Goal: Task Accomplishment & Management: Use online tool/utility

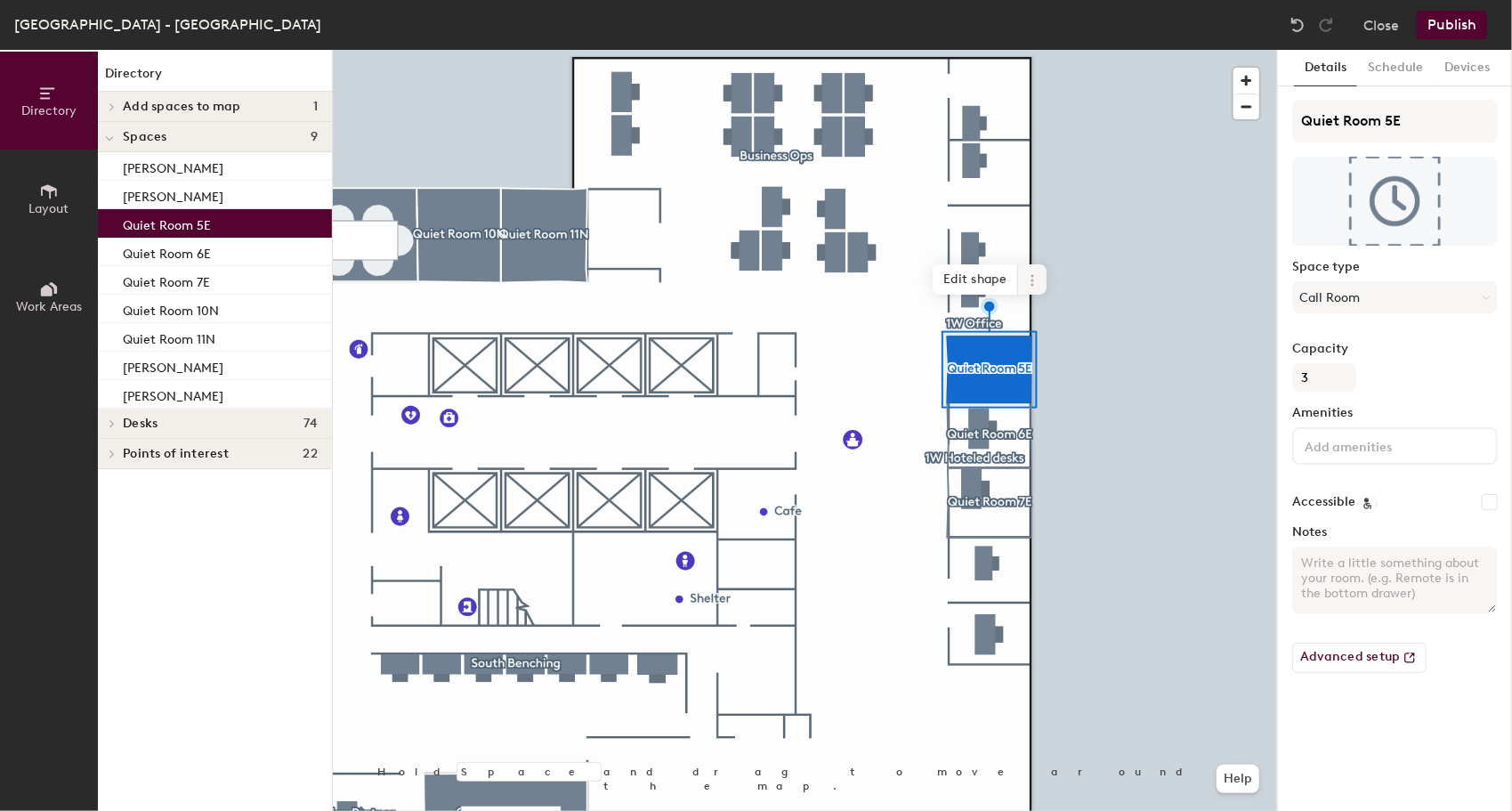
click at [1037, 278] on icon at bounding box center [1032, 280] width 14 height 14
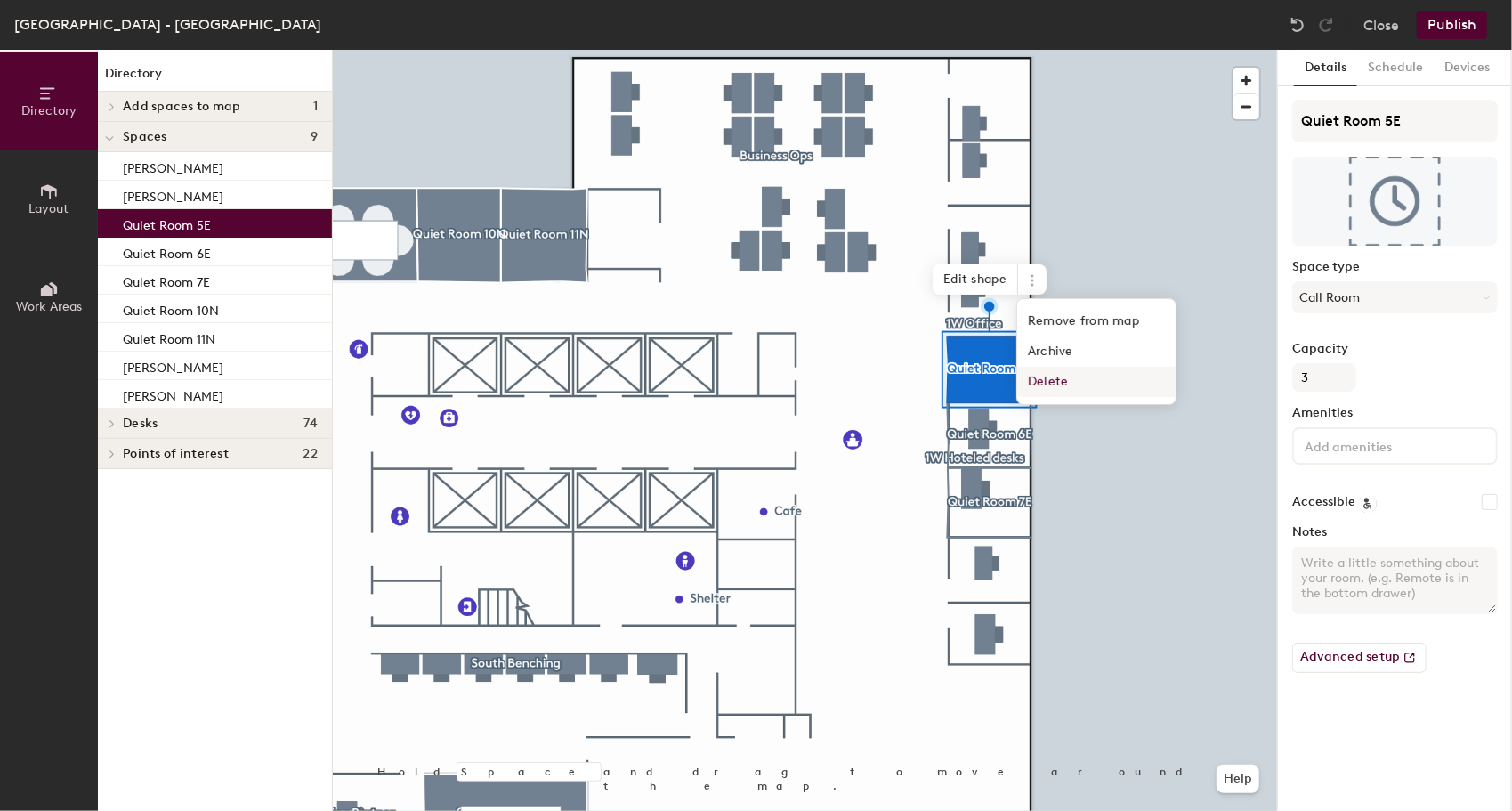
click at [1040, 381] on span "Delete" at bounding box center [1096, 382] width 159 height 30
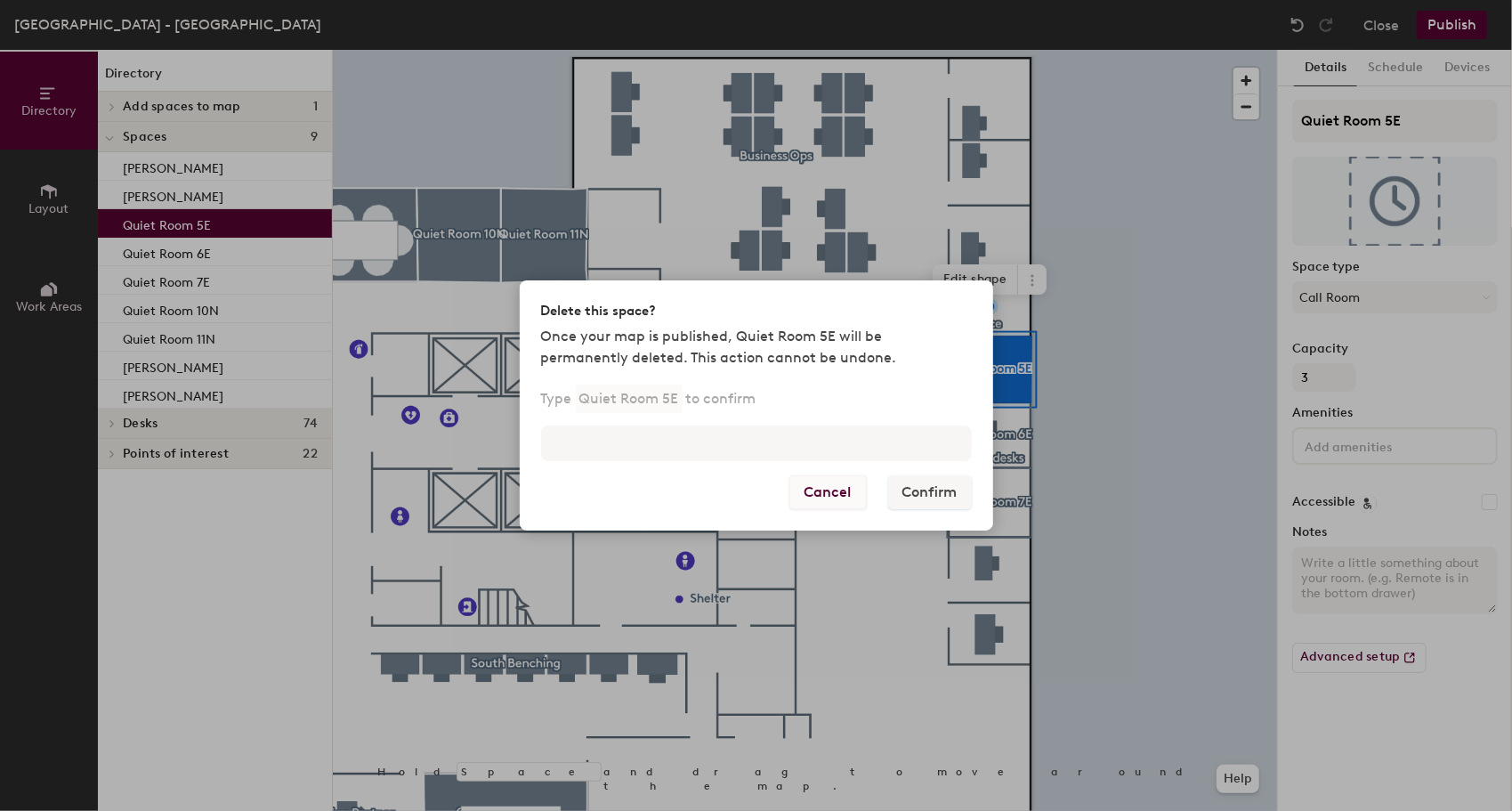
click at [837, 492] on button "Cancel" at bounding box center [828, 492] width 77 height 34
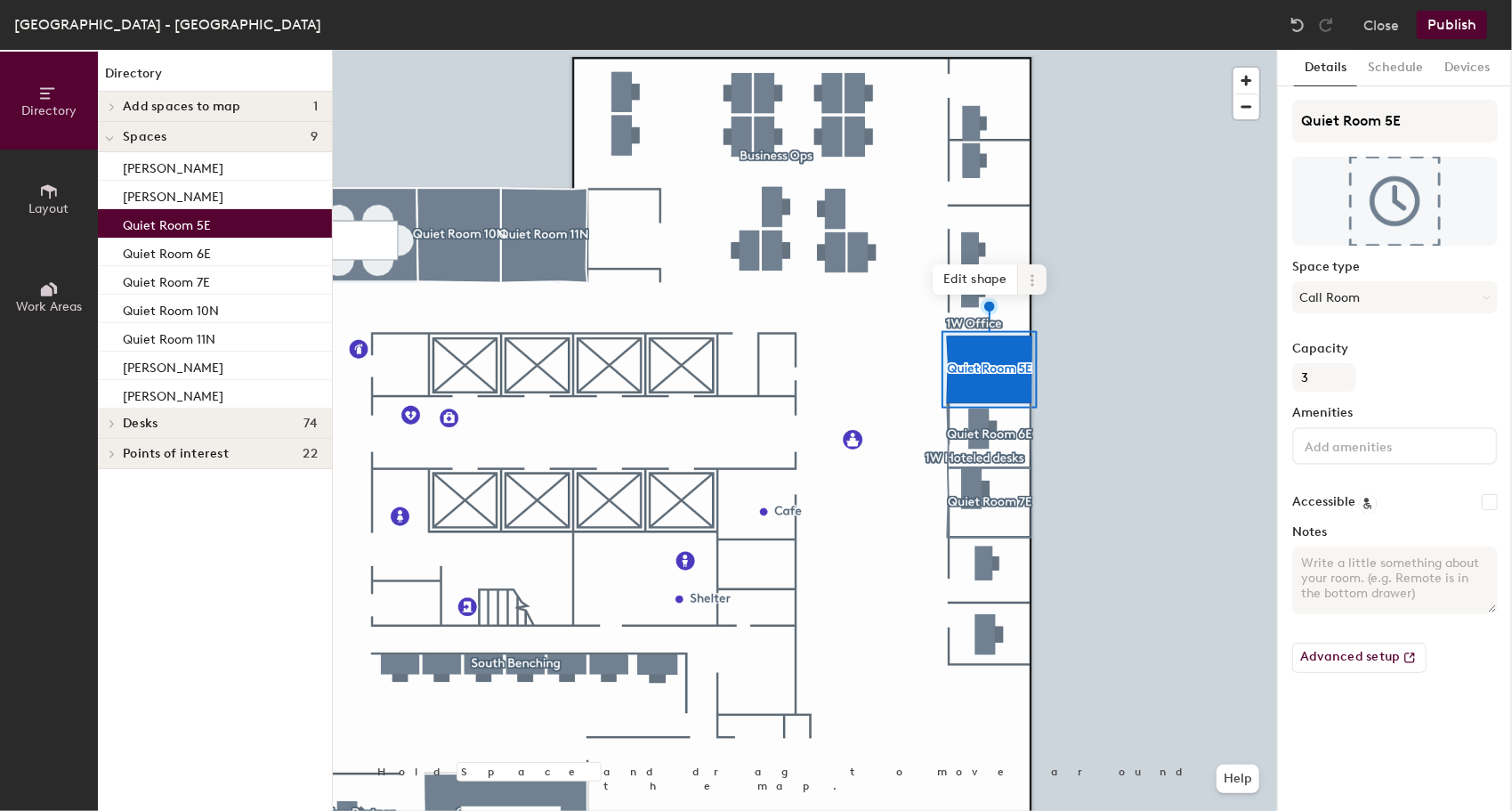
click at [1035, 274] on icon at bounding box center [1032, 280] width 14 height 14
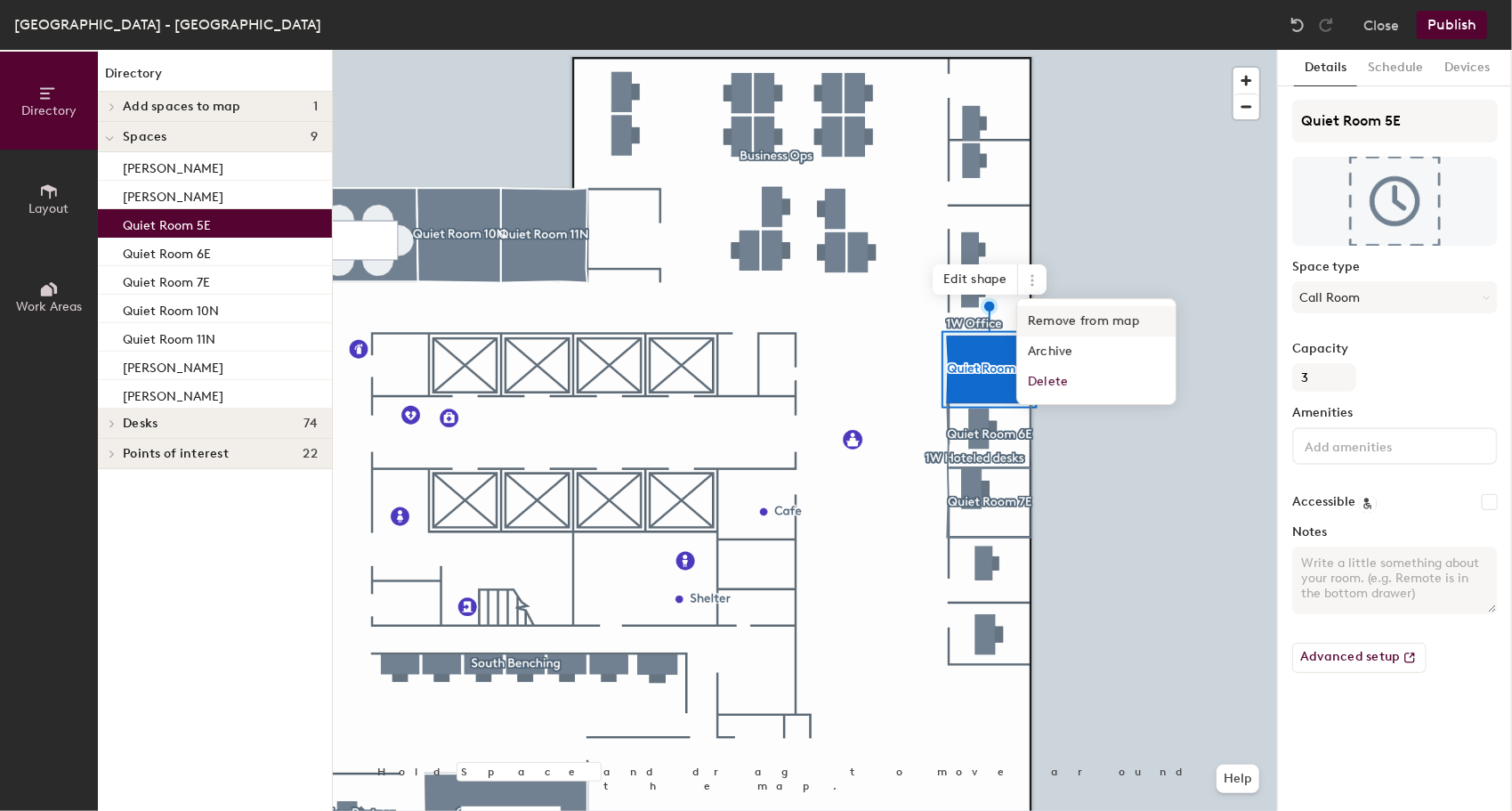
click at [1037, 317] on span "Remove from map" at bounding box center [1096, 321] width 159 height 30
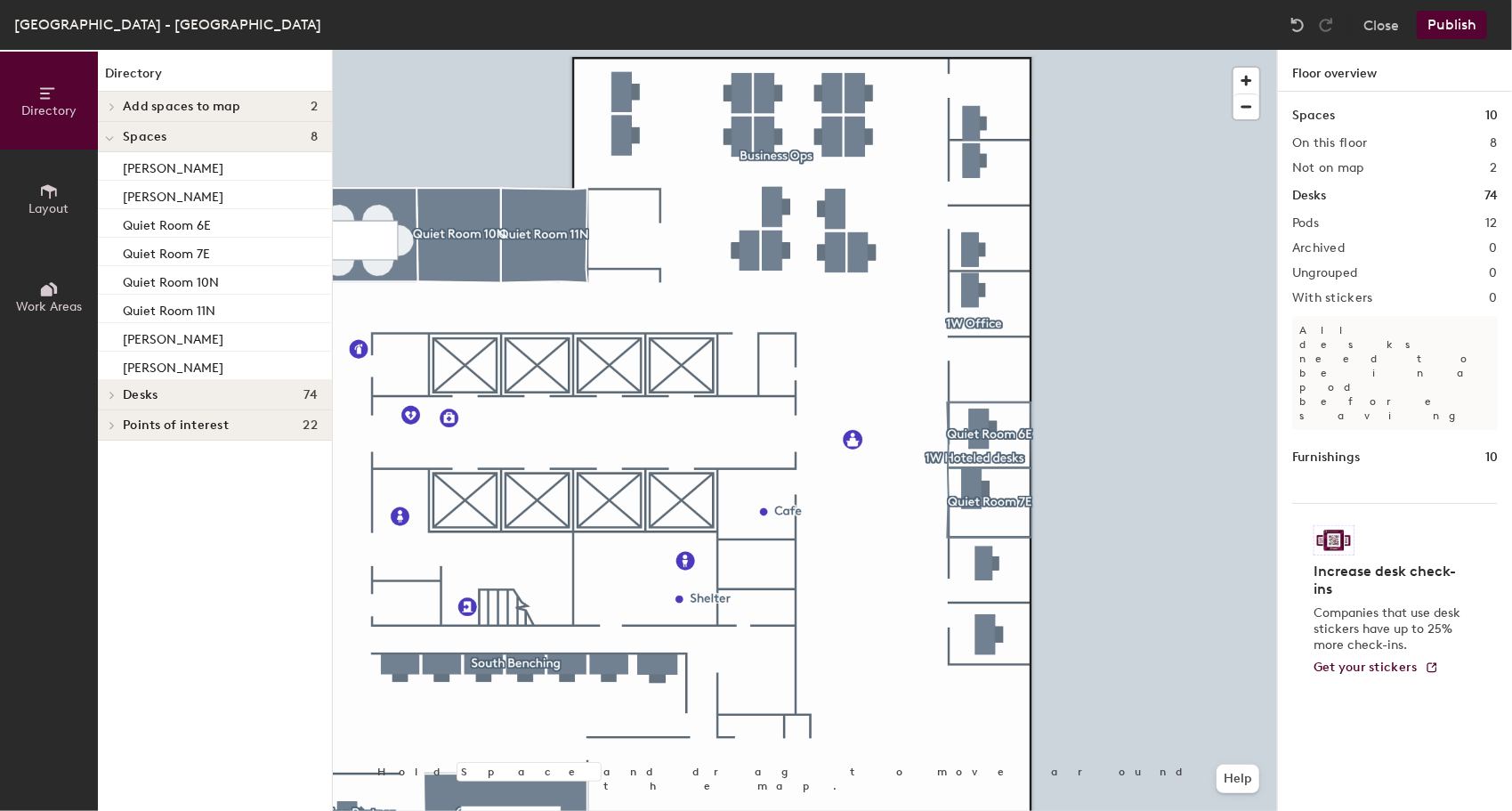
click at [36, 314] on button "Work Areas" at bounding box center [49, 297] width 98 height 98
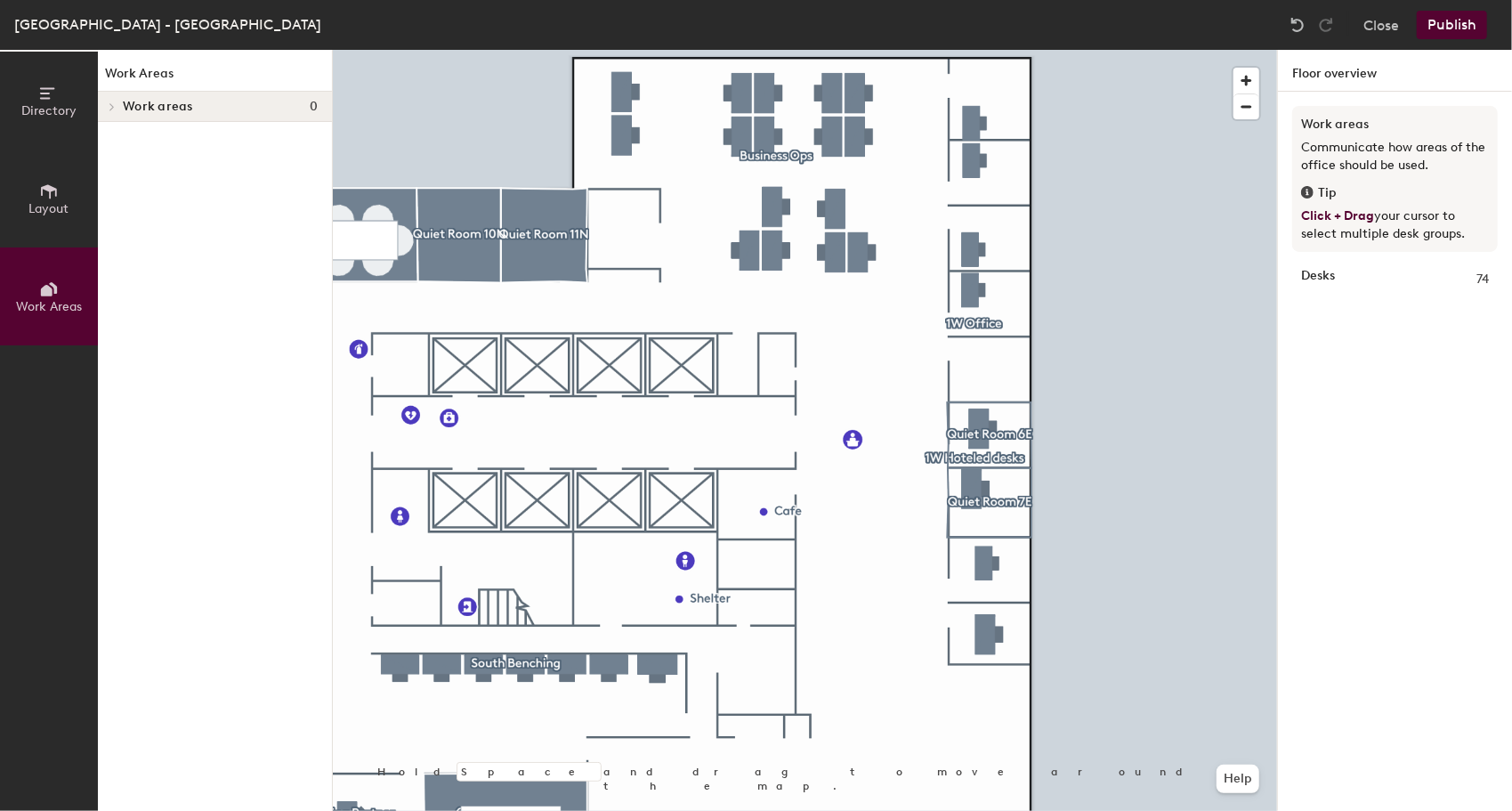
click at [59, 219] on button "Layout" at bounding box center [49, 198] width 98 height 98
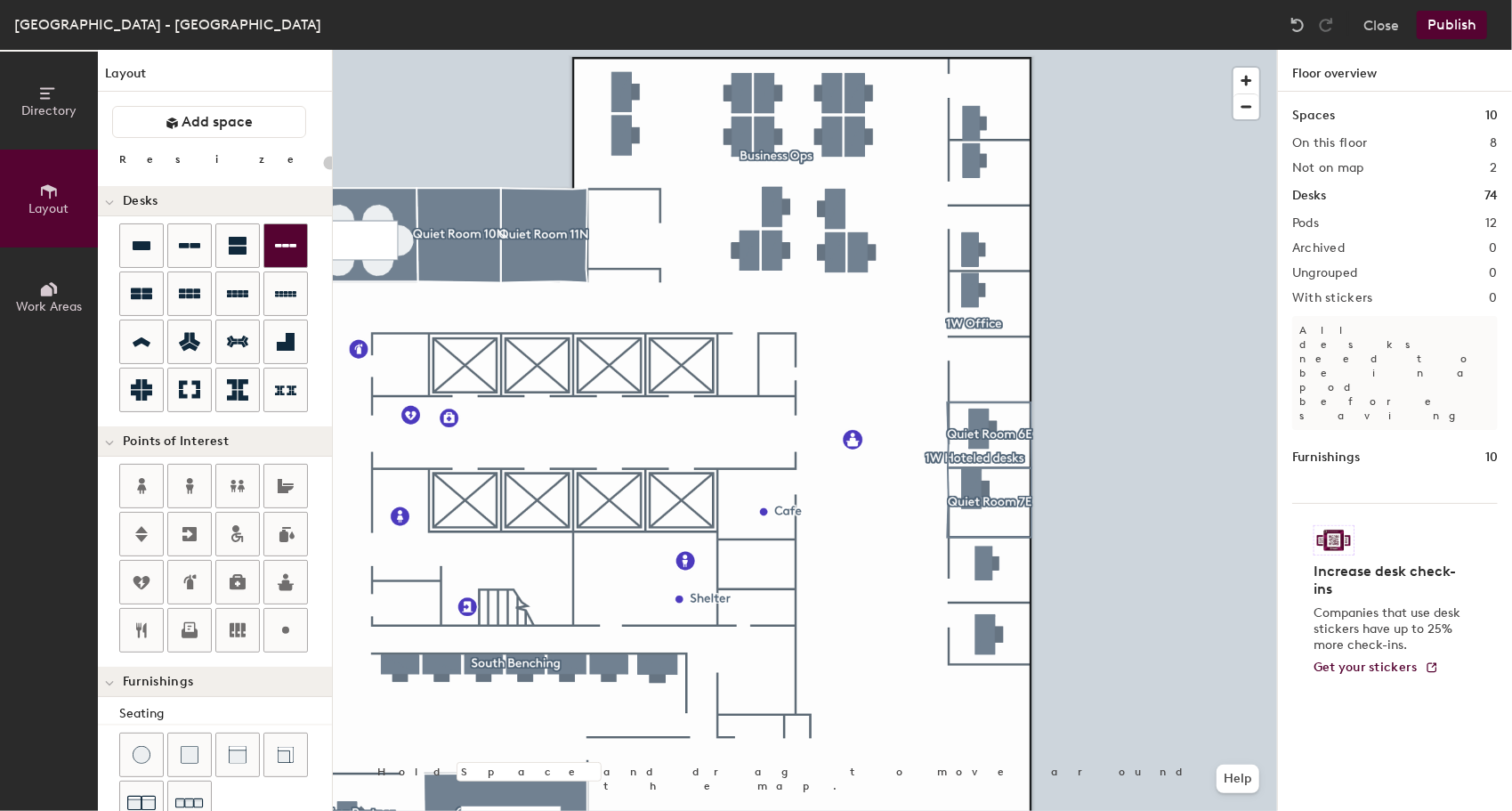
click at [965, 377] on div "Directory Layout Work Areas Layout Add space Resize Desks Points of Interest Fu…" at bounding box center [756, 430] width 1512 height 761
click at [988, 387] on div "Directory Layout Work Areas Layout Add space Resize Desks Points of Interest Fu…" at bounding box center [756, 430] width 1512 height 761
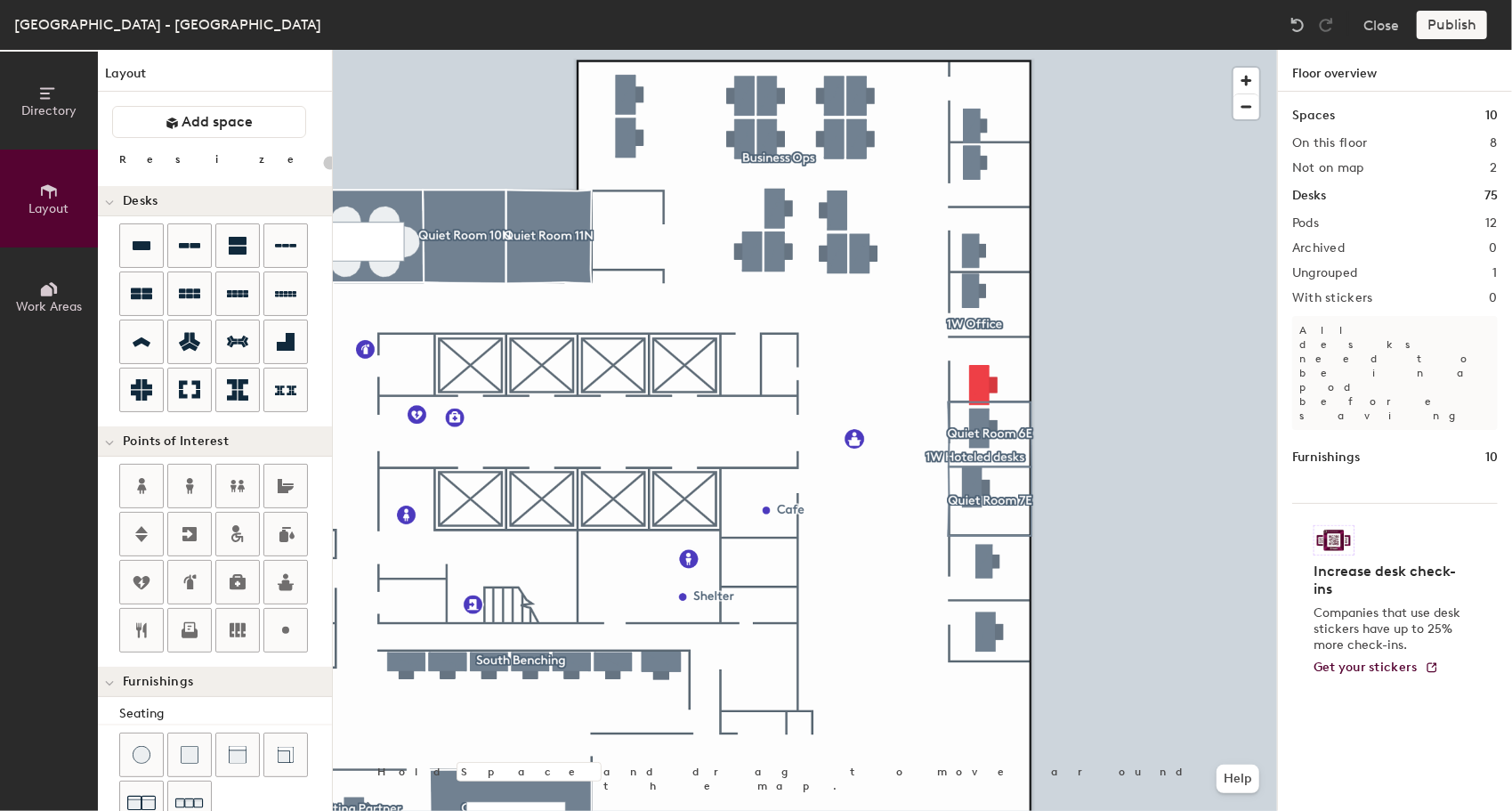
click at [63, 631] on div "Directory Layout Work Areas" at bounding box center [49, 430] width 98 height 761
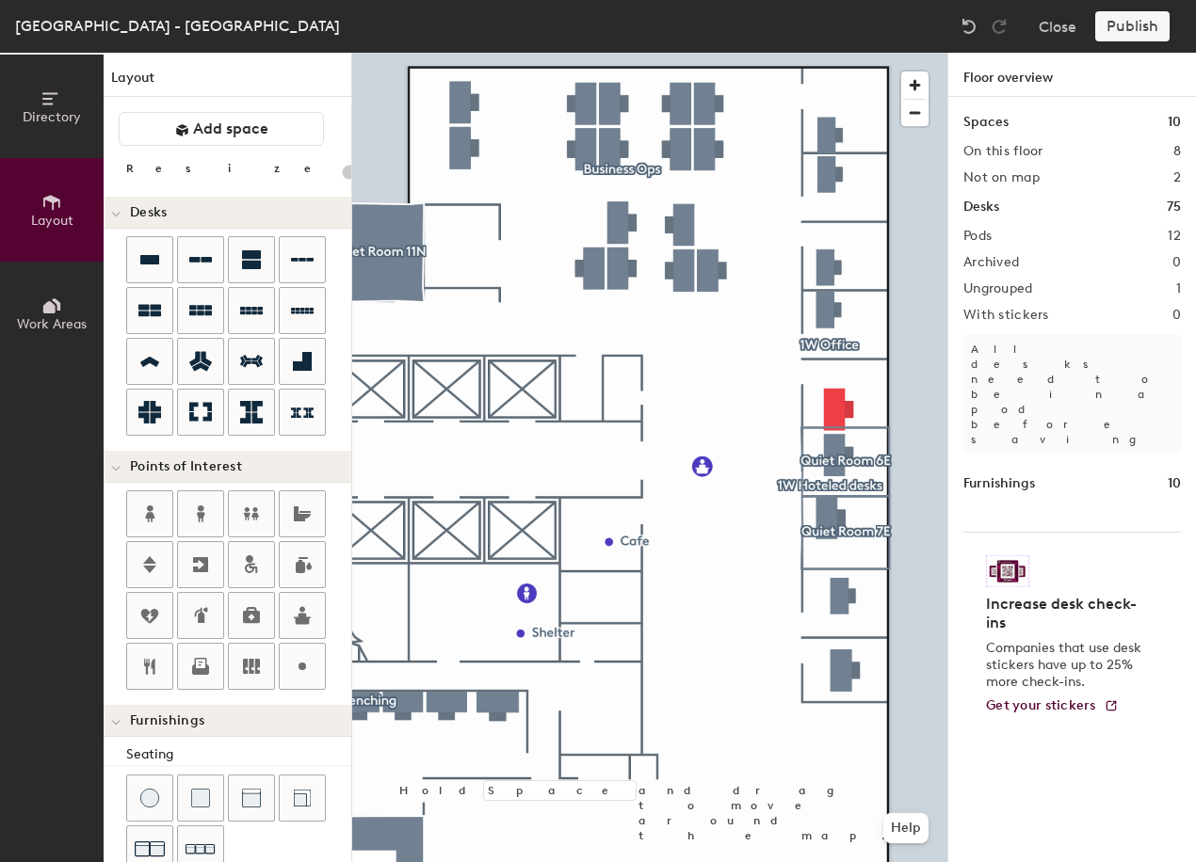
type input "140"
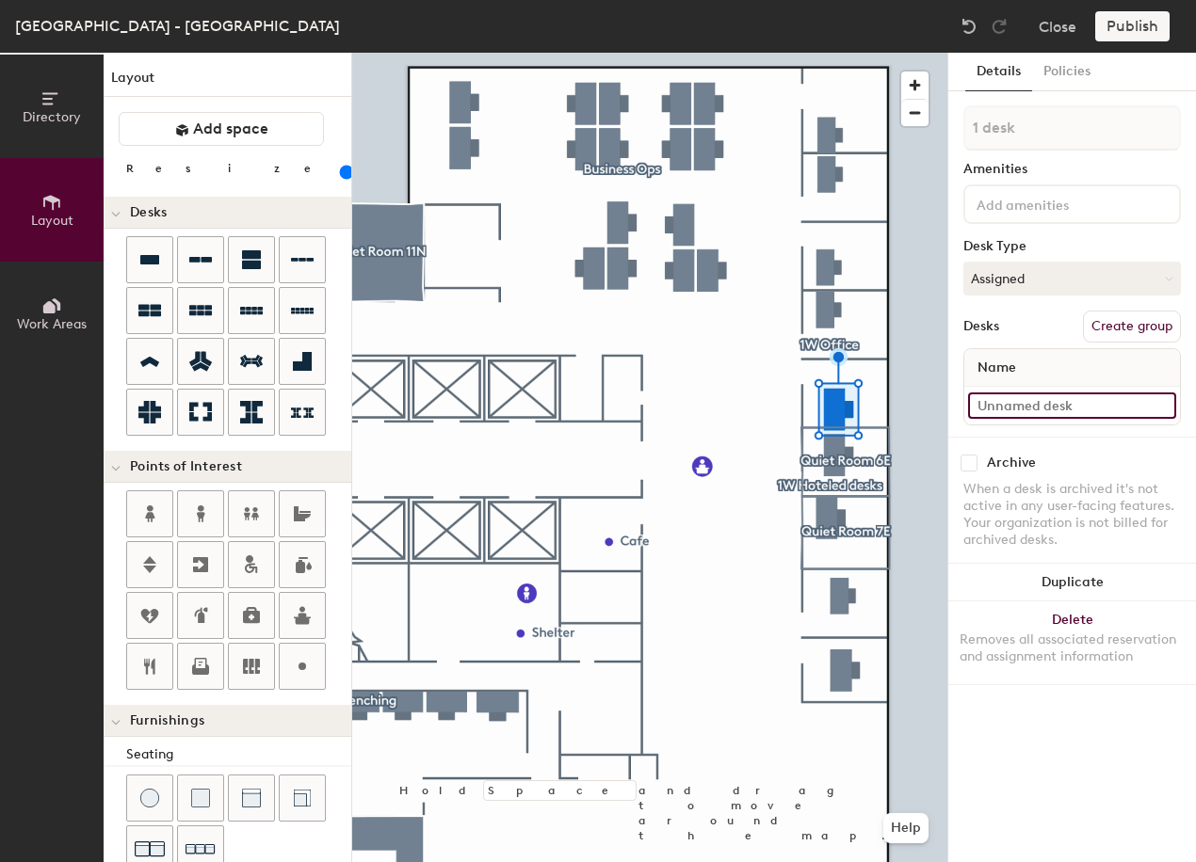
click at [1014, 409] on input at bounding box center [1072, 406] width 208 height 26
type input "Quiet Room 5E"
click at [1045, 759] on div "Details Policies 1 desk Amenities Desk Type Assigned Desks Create group Name Qu…" at bounding box center [1072, 458] width 248 height 810
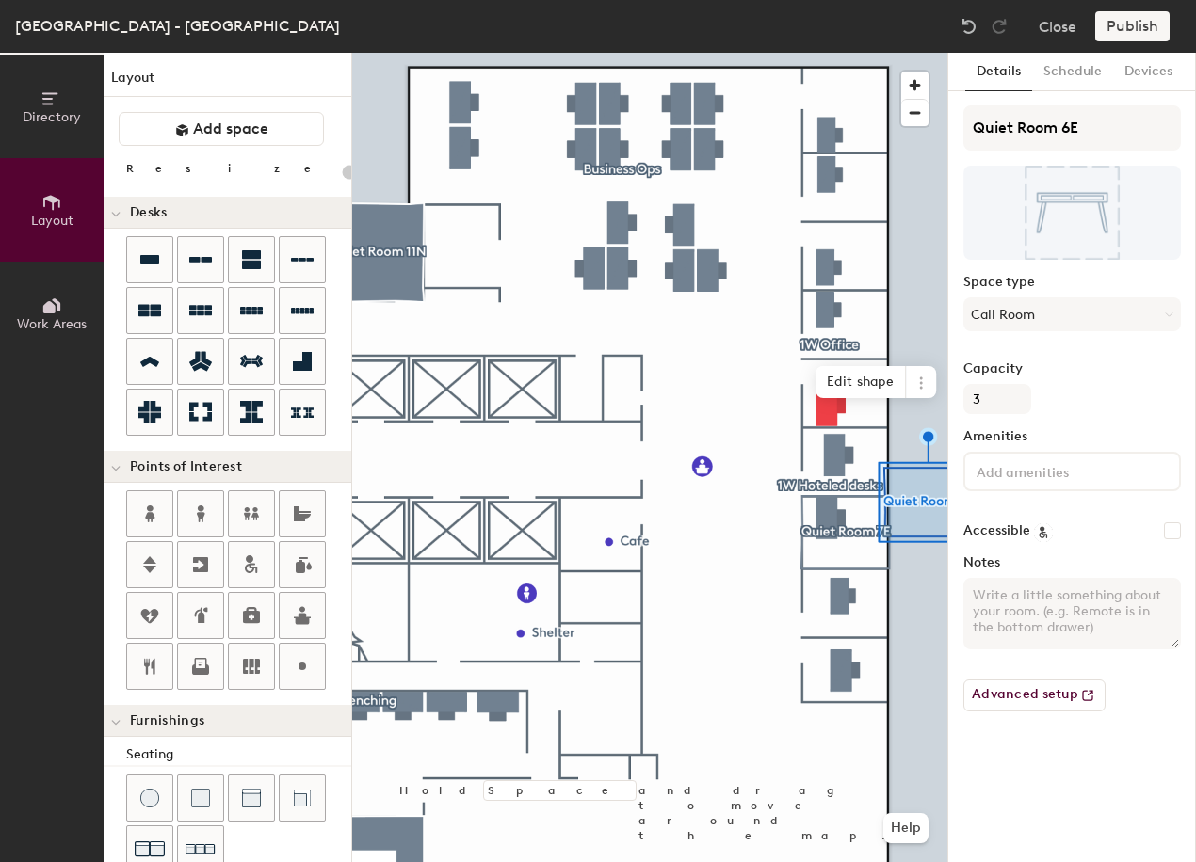
type input "140"
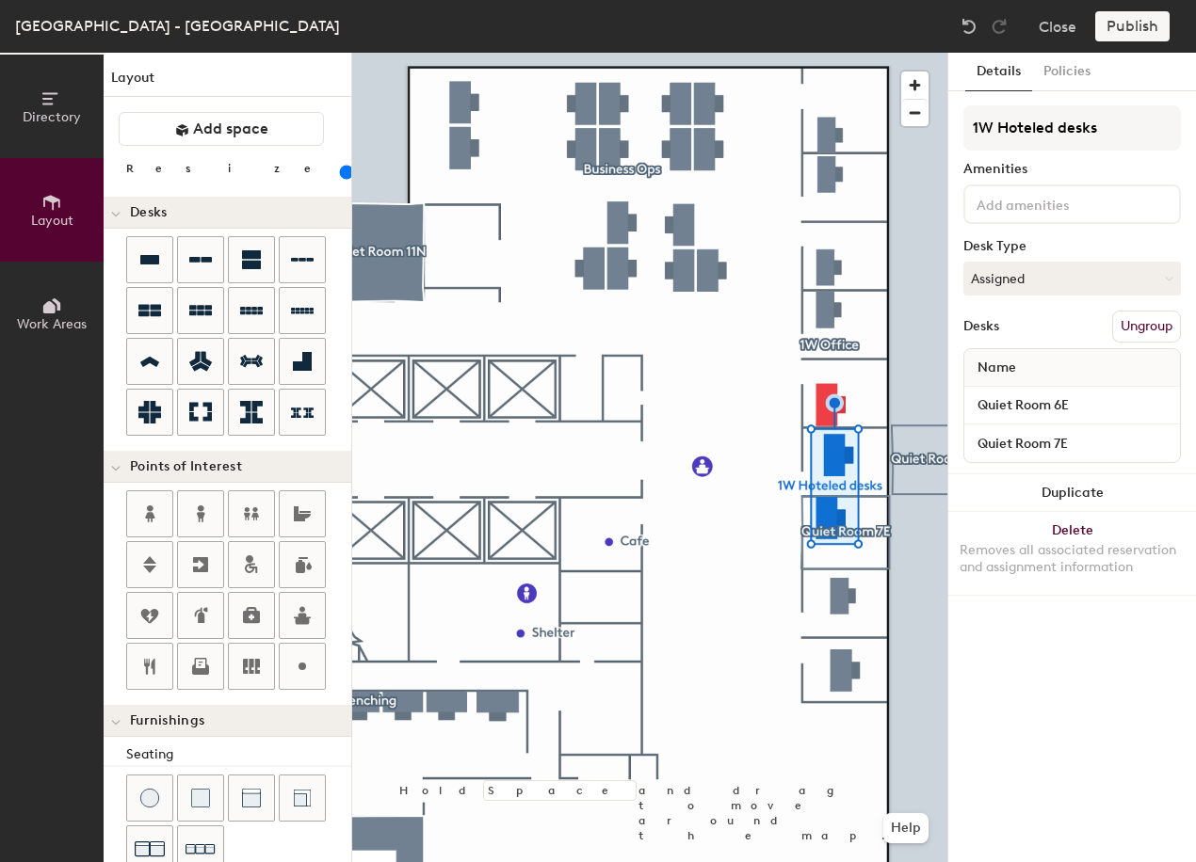
click at [1140, 334] on button "Ungroup" at bounding box center [1146, 327] width 69 height 32
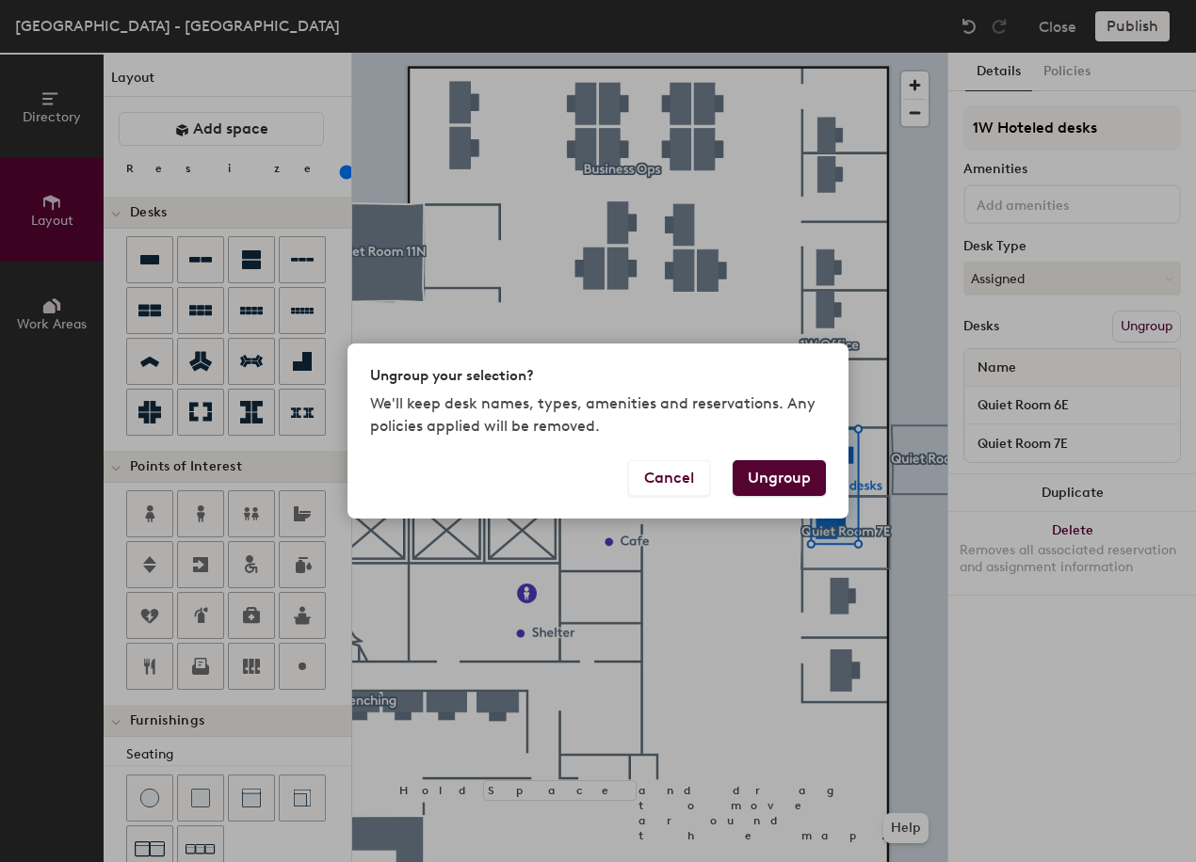
click at [780, 474] on button "Ungroup" at bounding box center [778, 478] width 93 height 36
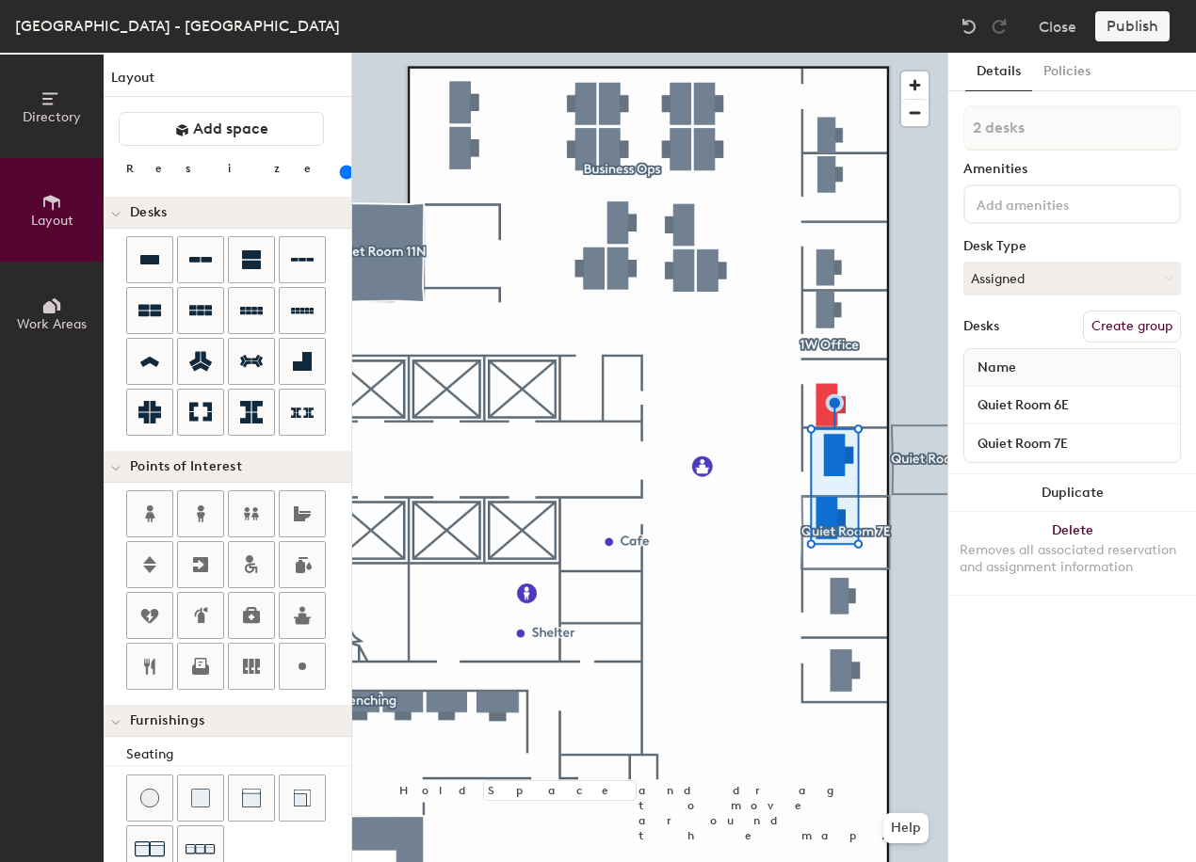
type input "1 desk"
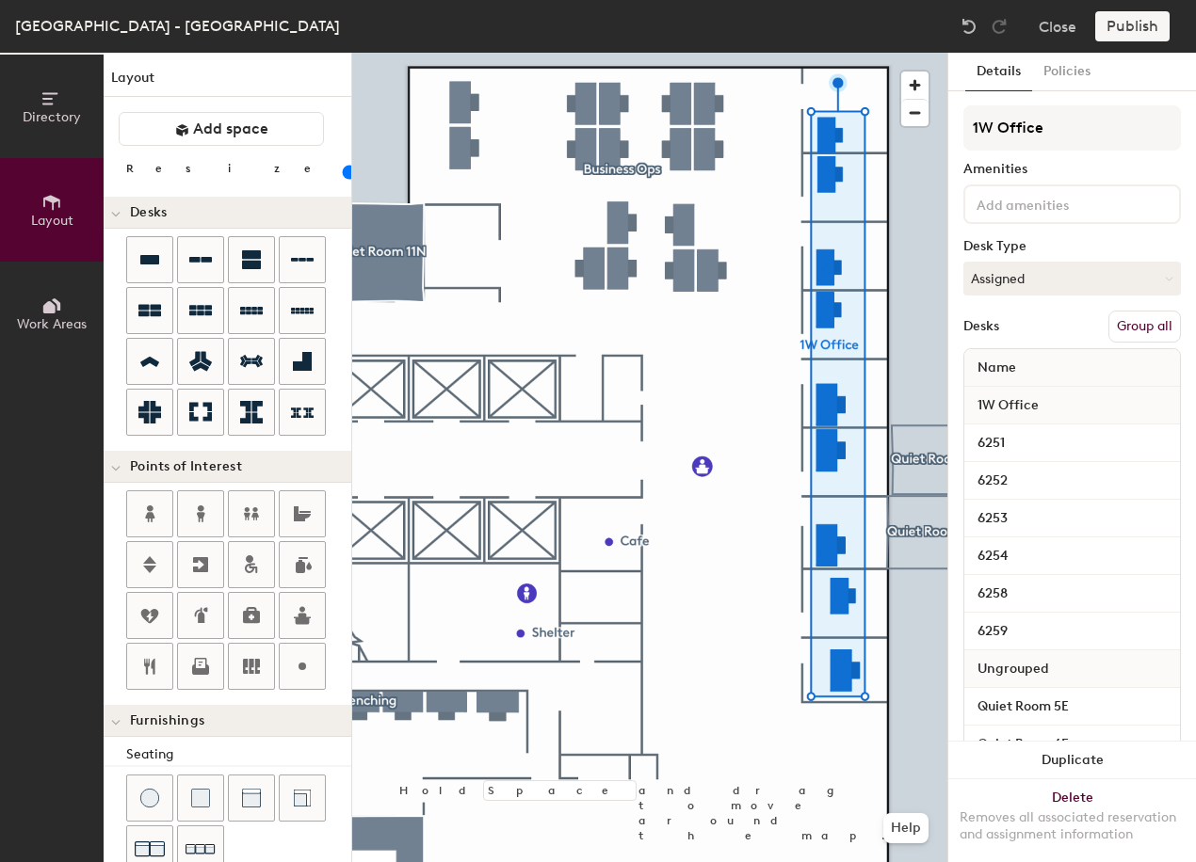
click at [1138, 328] on button "Group all" at bounding box center [1144, 327] width 72 height 32
click at [1134, 36] on button "Publish" at bounding box center [1132, 26] width 74 height 30
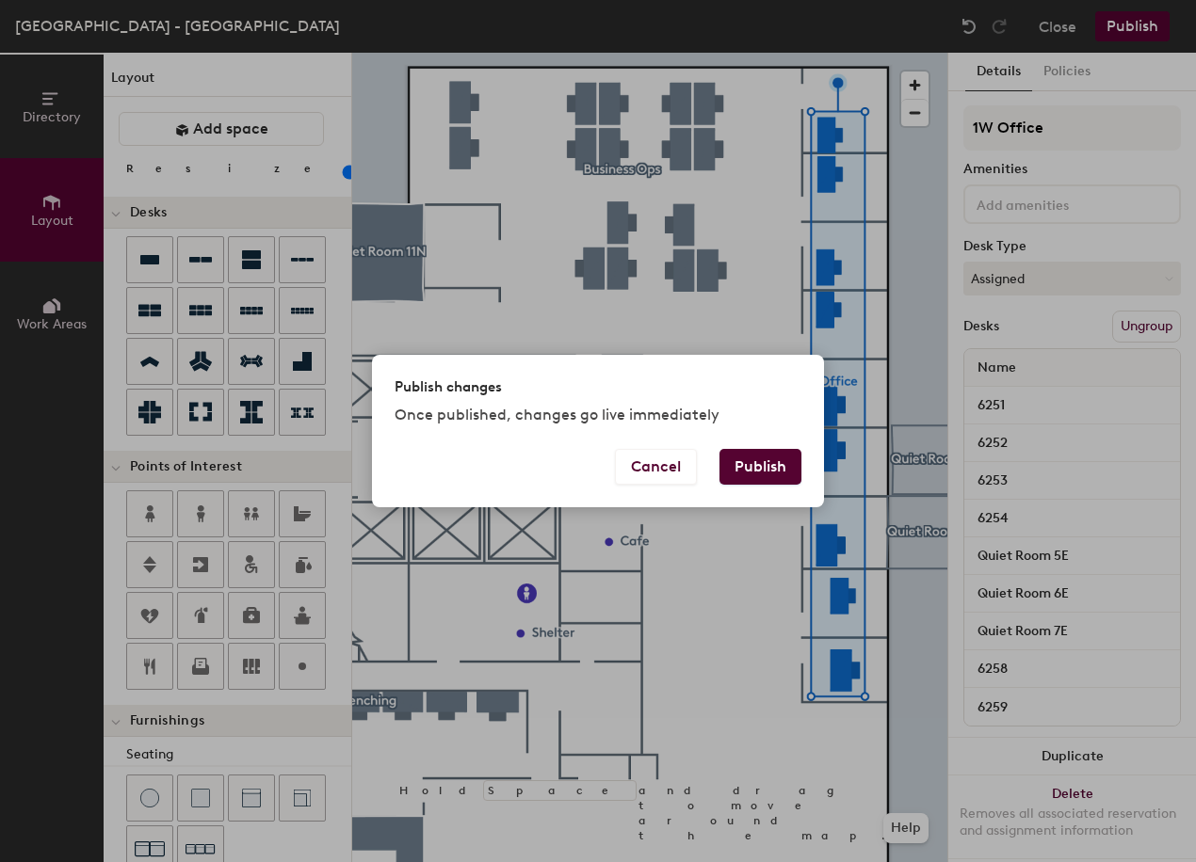
drag, startPoint x: 772, startPoint y: 470, endPoint x: 791, endPoint y: 470, distance: 18.8
click at [771, 470] on button "Publish" at bounding box center [760, 467] width 82 height 36
type input "20"
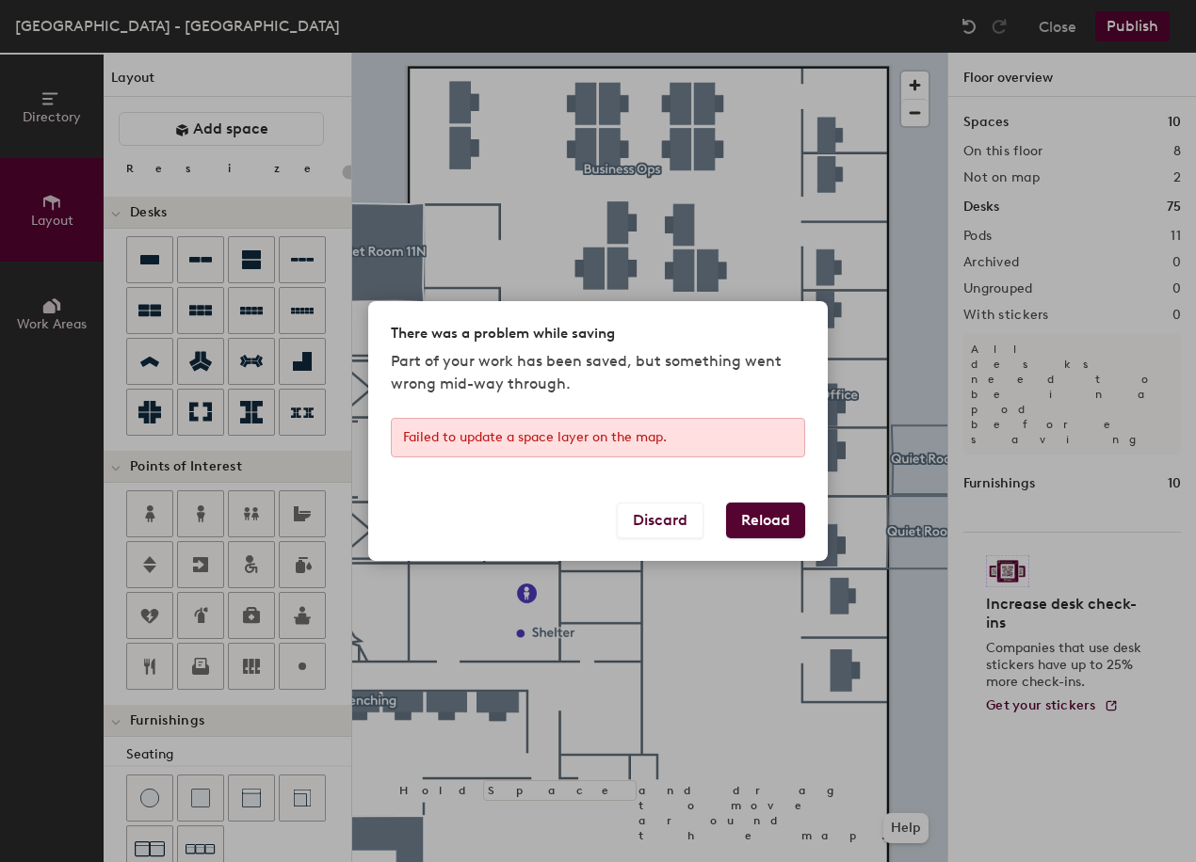
click at [774, 525] on button "Reload" at bounding box center [765, 521] width 79 height 36
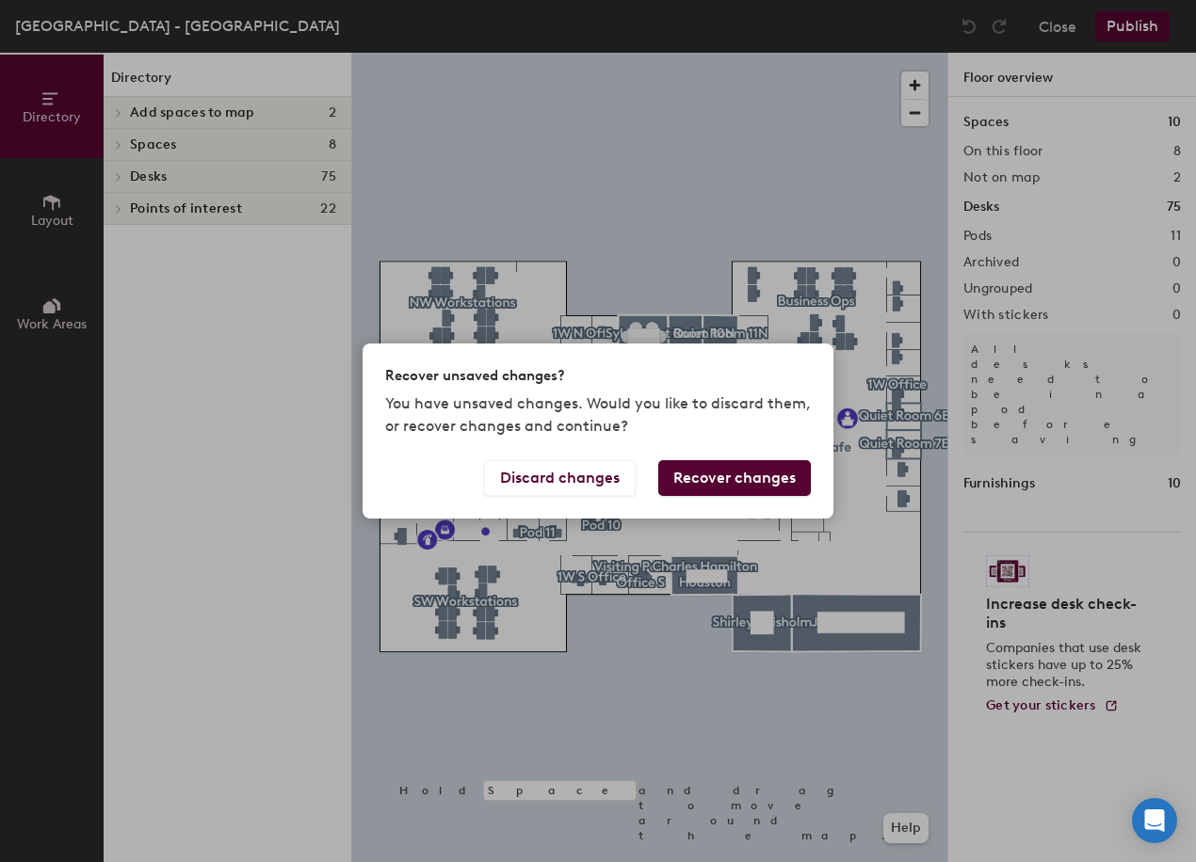
click at [687, 478] on button "Recover changes" at bounding box center [734, 478] width 153 height 36
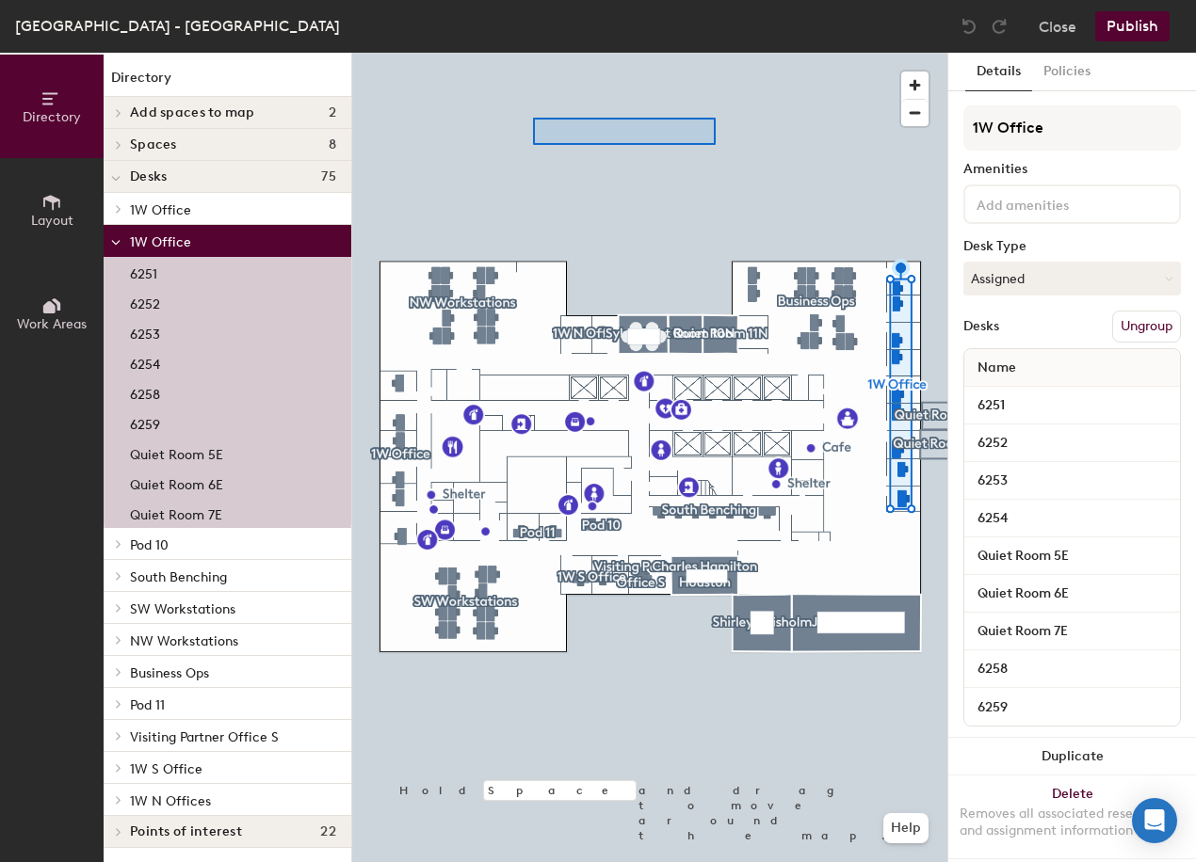
click at [533, 53] on div at bounding box center [649, 53] width 595 height 0
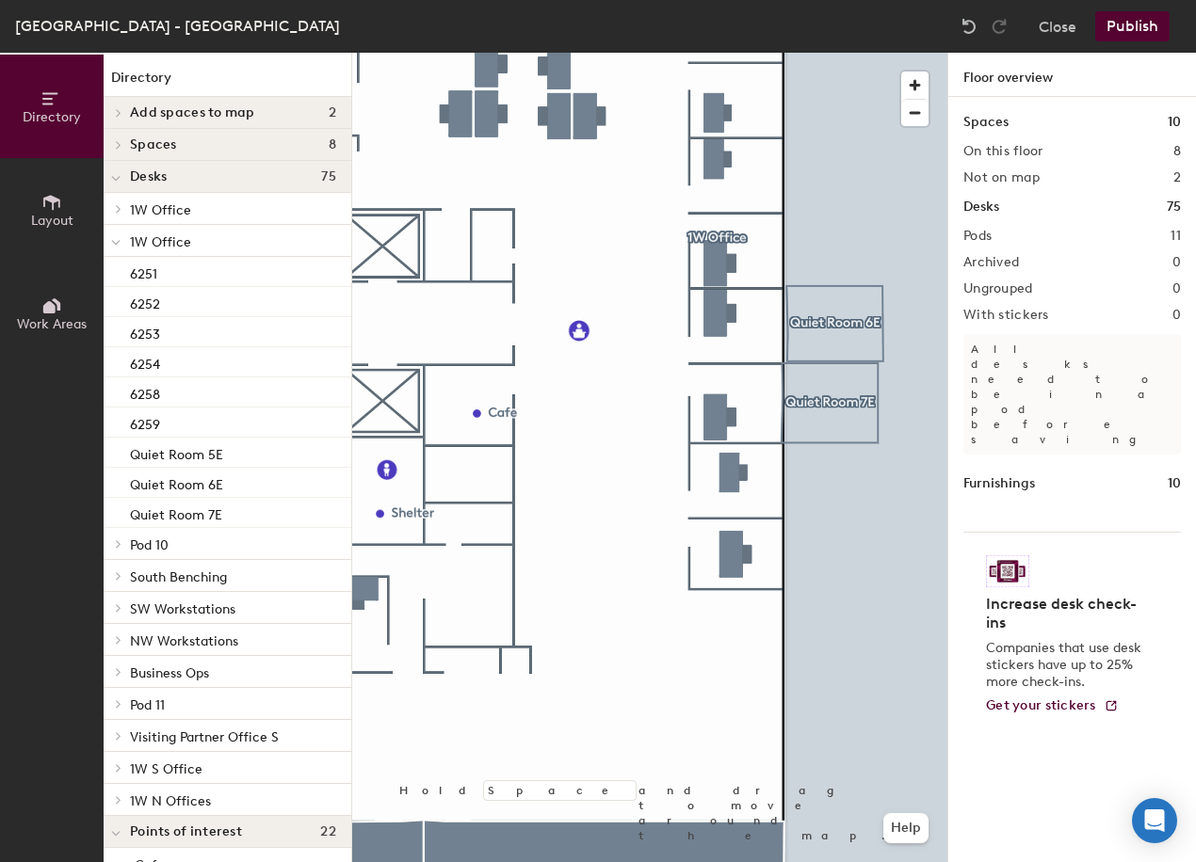
click at [1145, 30] on button "Publish" at bounding box center [1132, 26] width 74 height 30
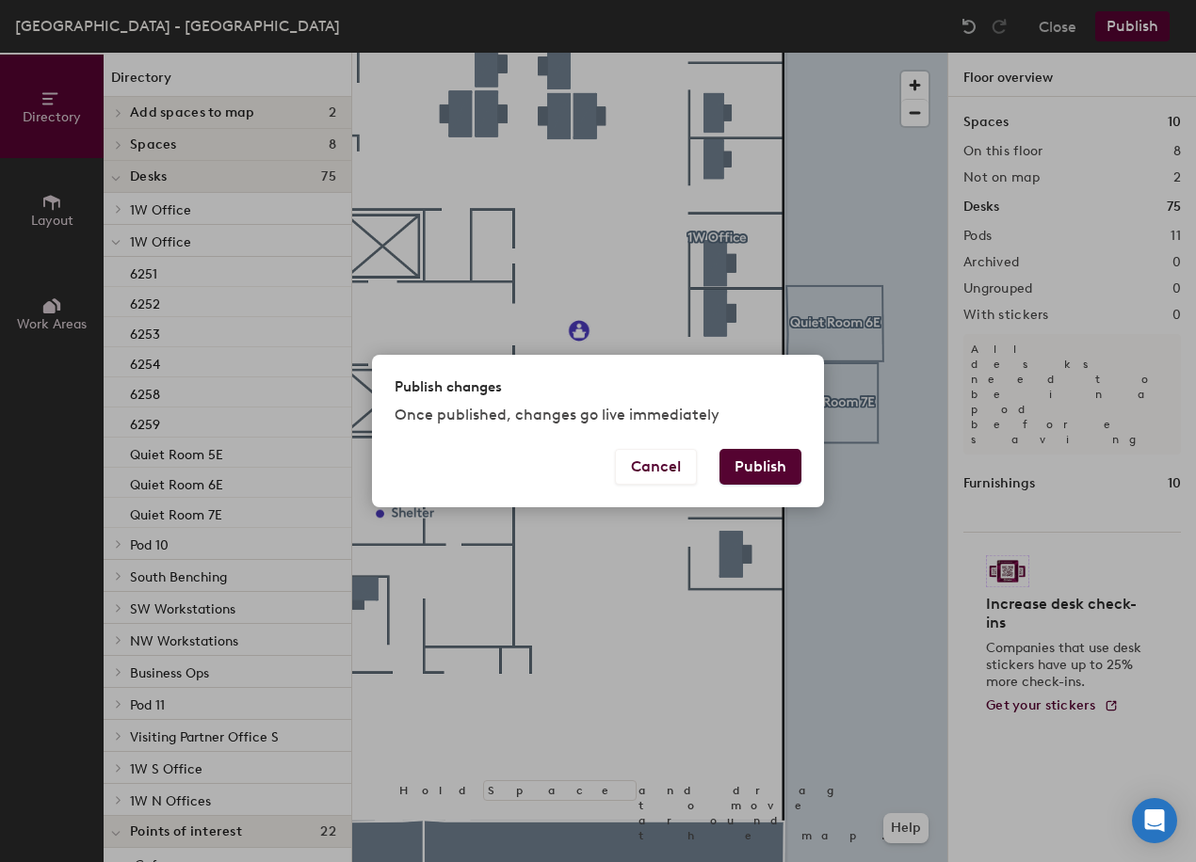
click at [781, 474] on button "Publish" at bounding box center [760, 467] width 82 height 36
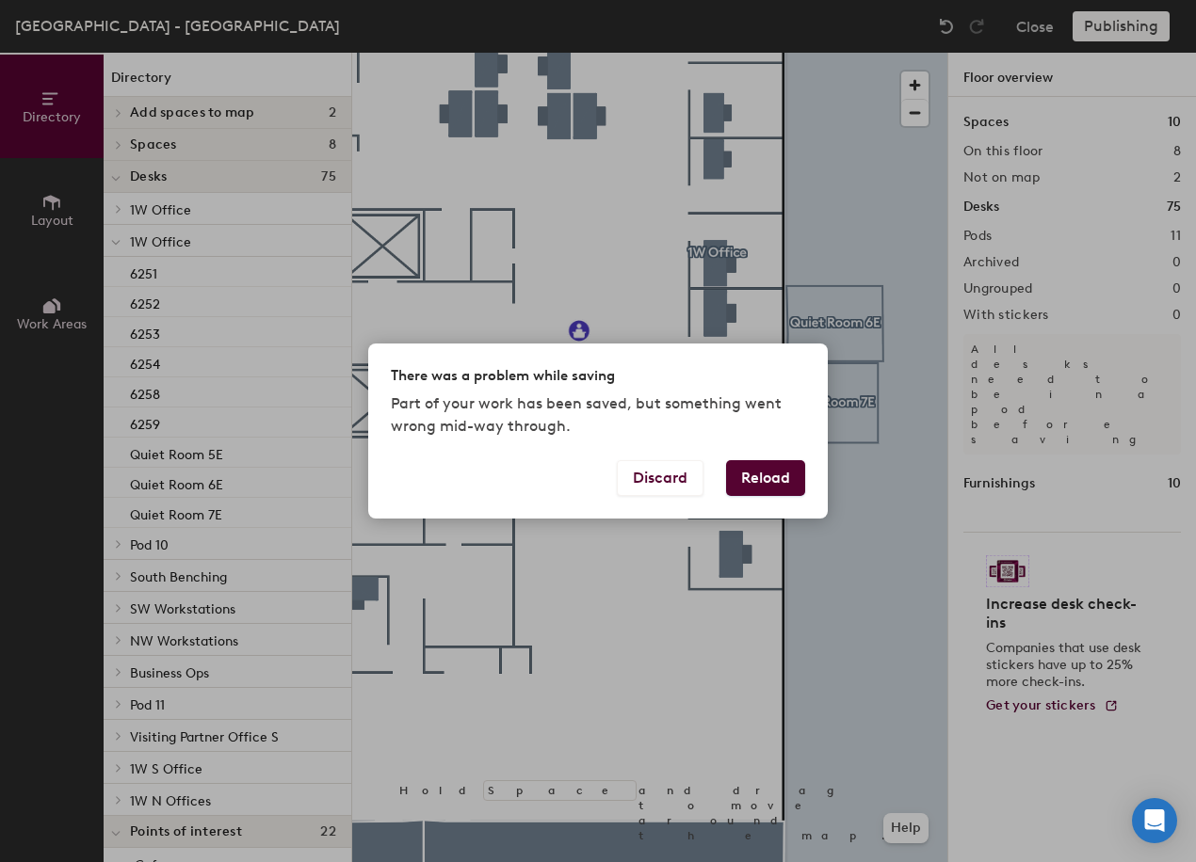
click at [754, 476] on button "Reload" at bounding box center [765, 478] width 79 height 36
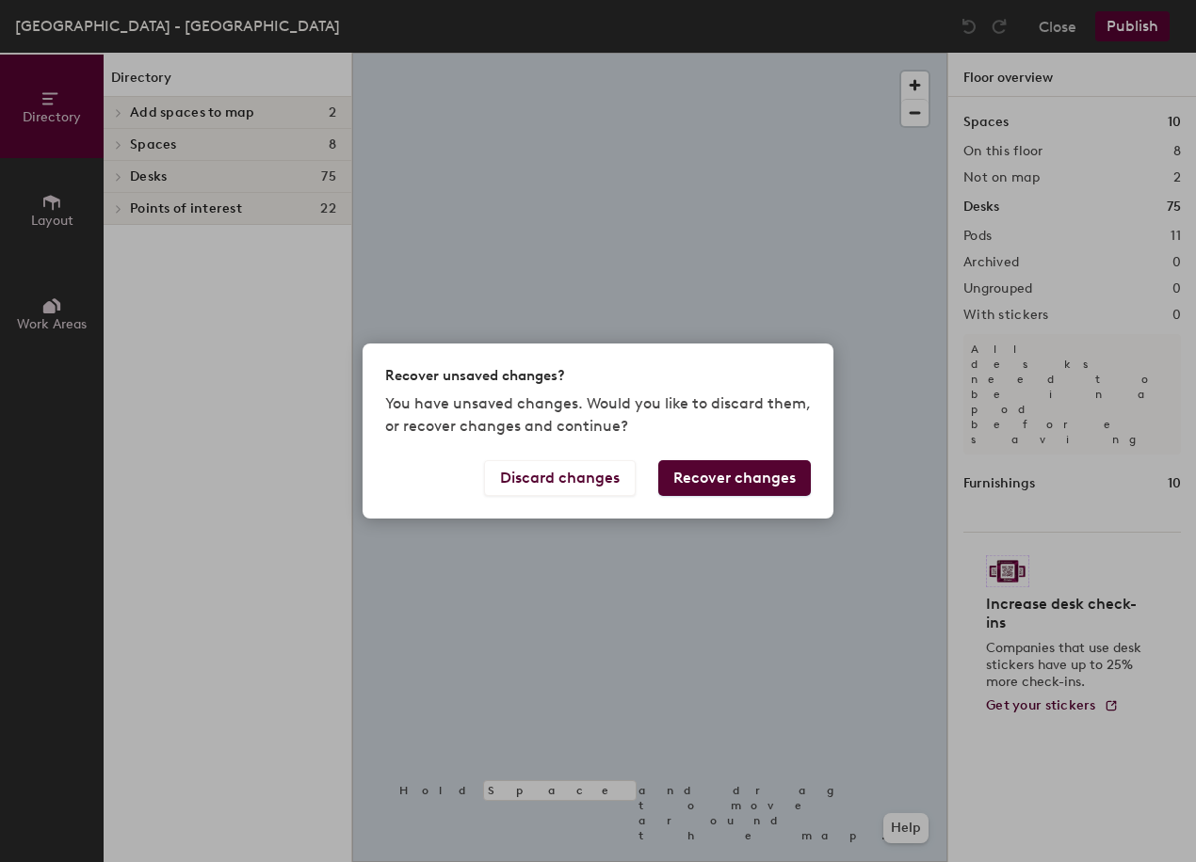
click at [719, 475] on button "Recover changes" at bounding box center [734, 478] width 153 height 36
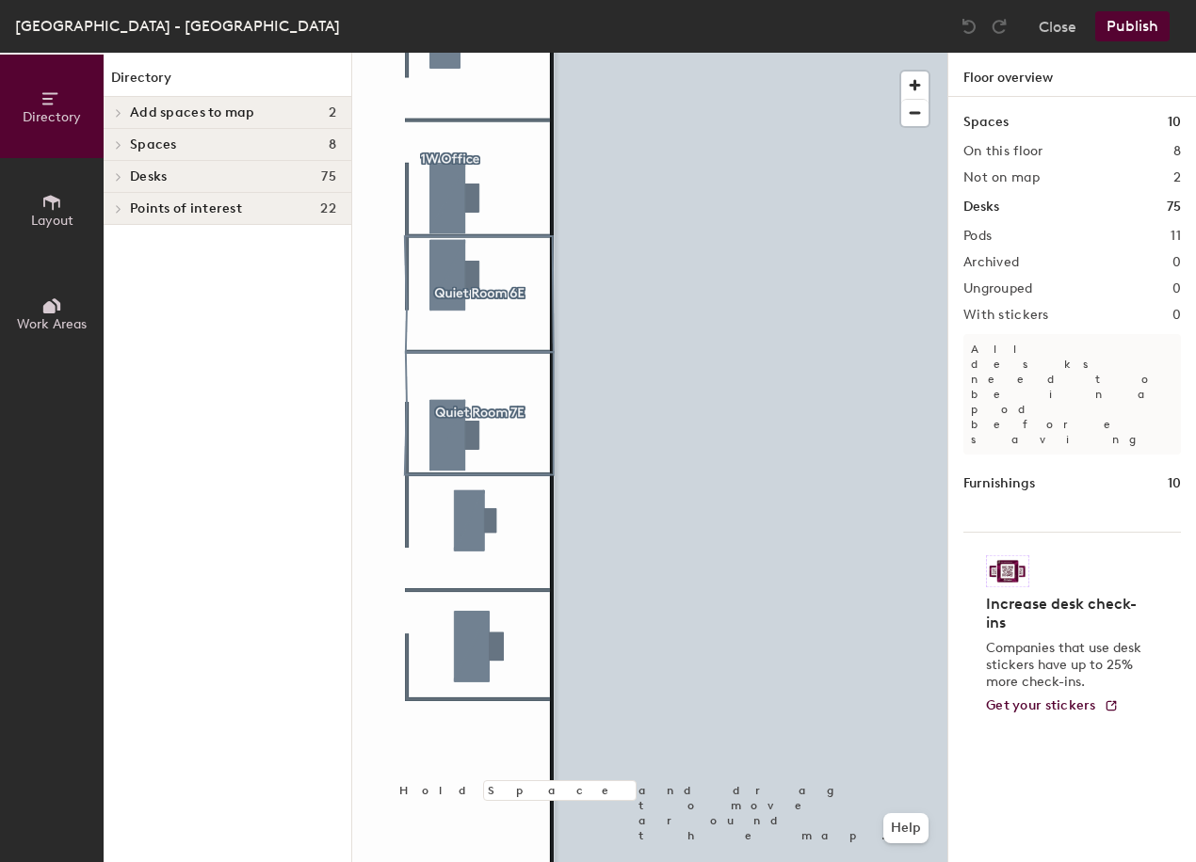
click at [667, 53] on div at bounding box center [649, 53] width 595 height 0
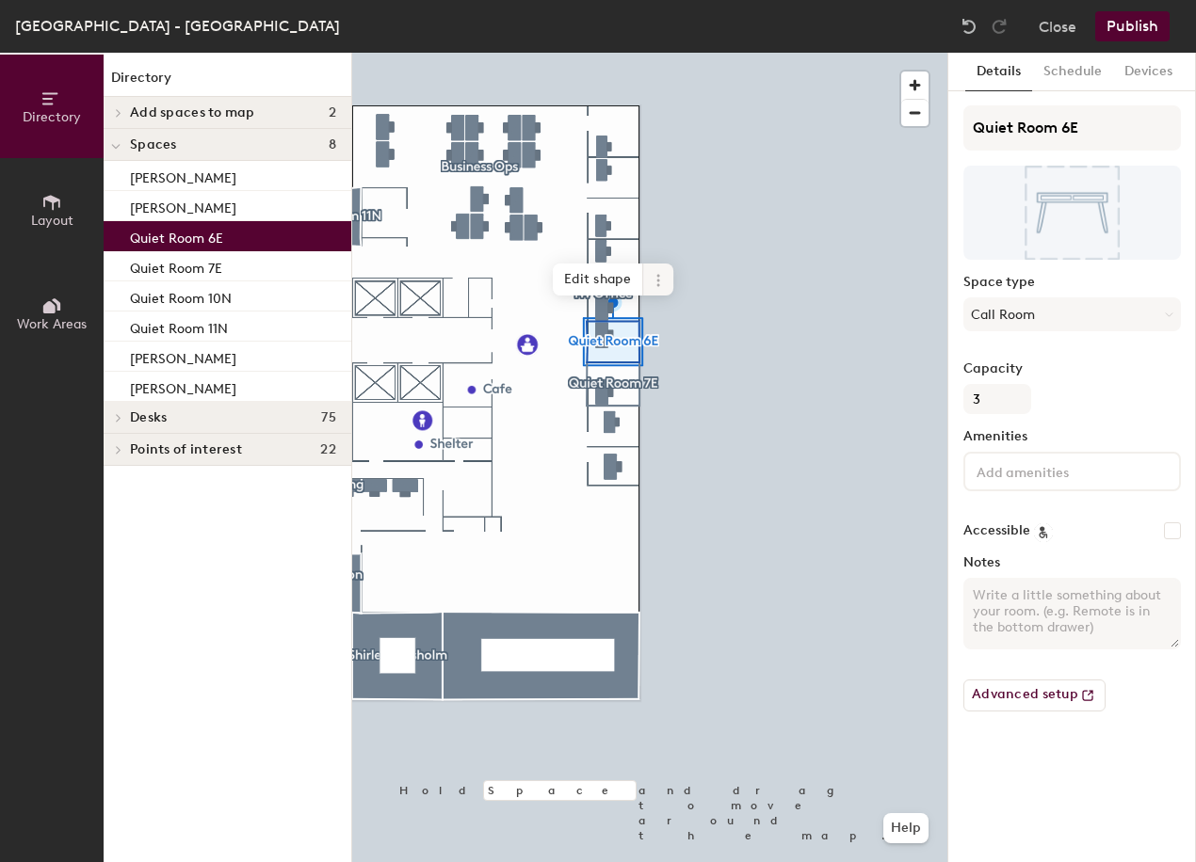
click at [657, 279] on icon at bounding box center [658, 280] width 15 height 15
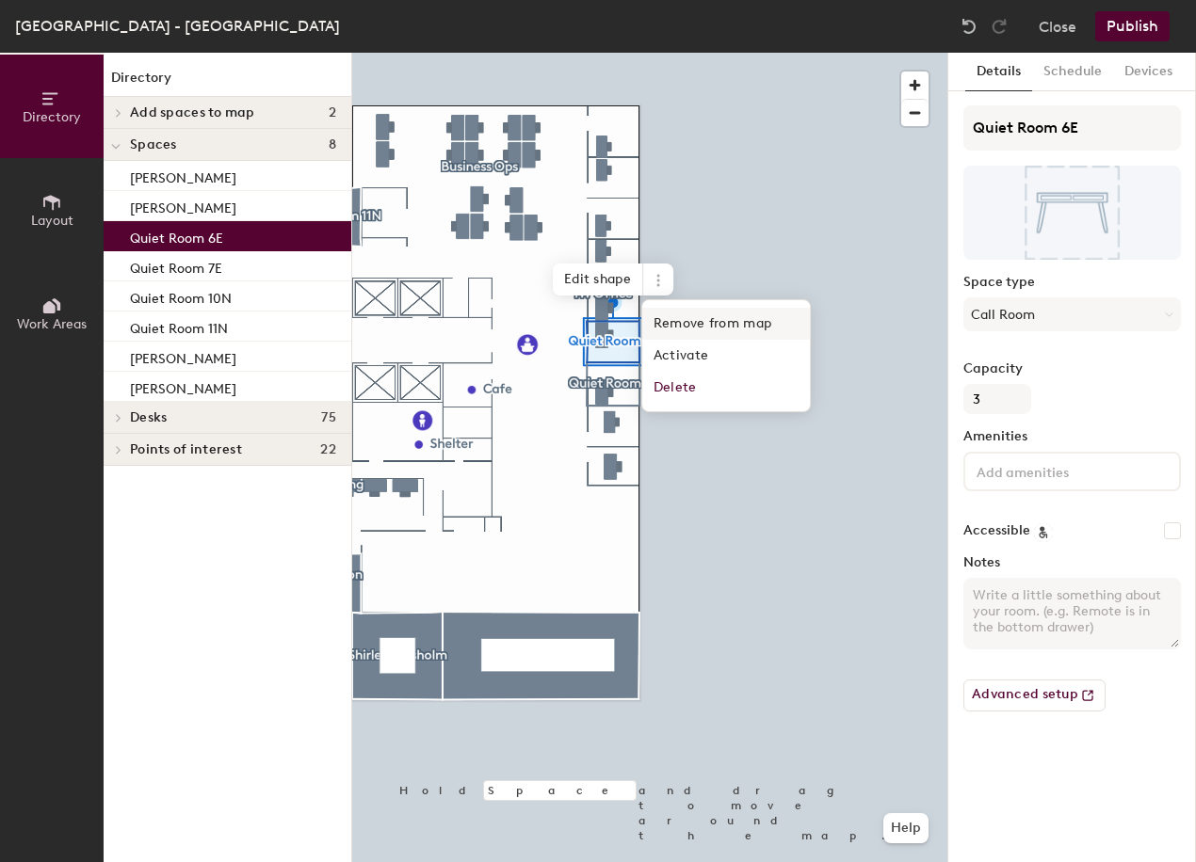
click at [708, 330] on span "Remove from map" at bounding box center [726, 324] width 168 height 32
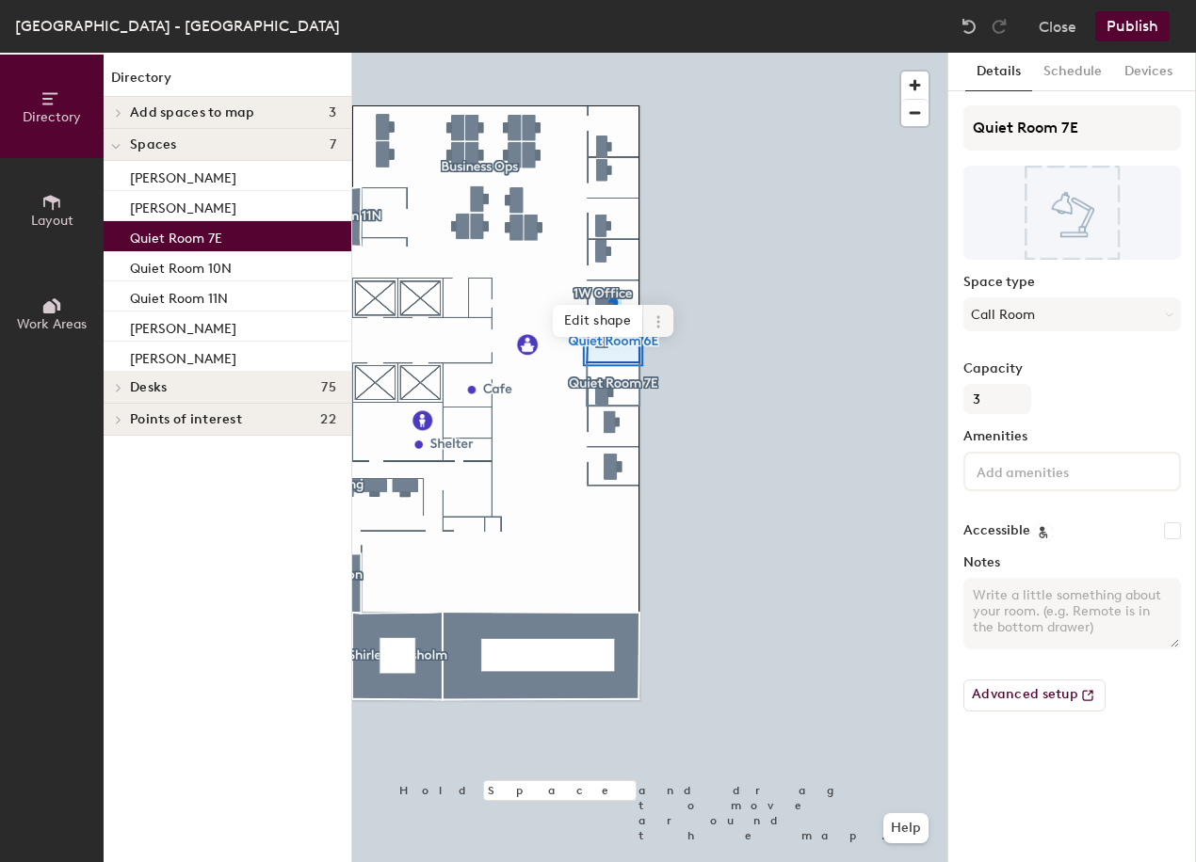
click at [659, 320] on icon at bounding box center [658, 321] width 15 height 15
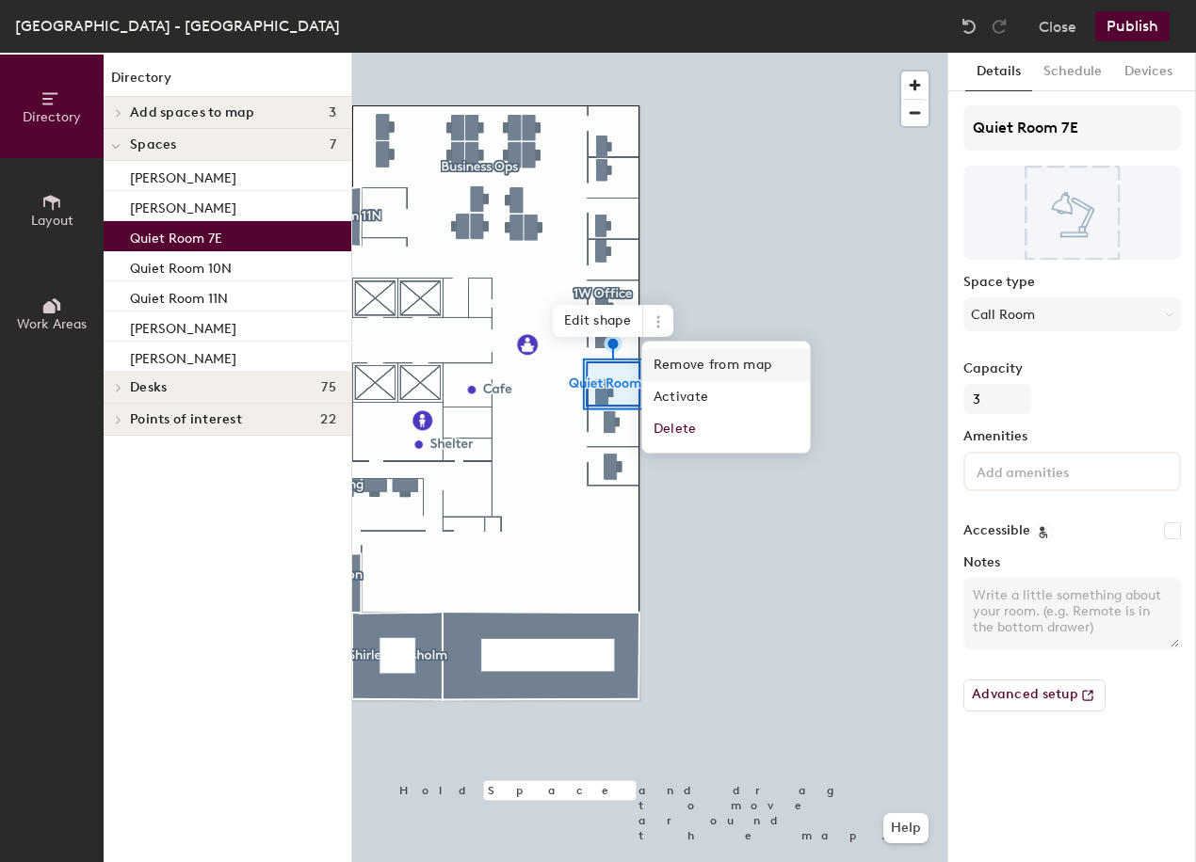
click at [676, 362] on span "Remove from map" at bounding box center [726, 365] width 168 height 32
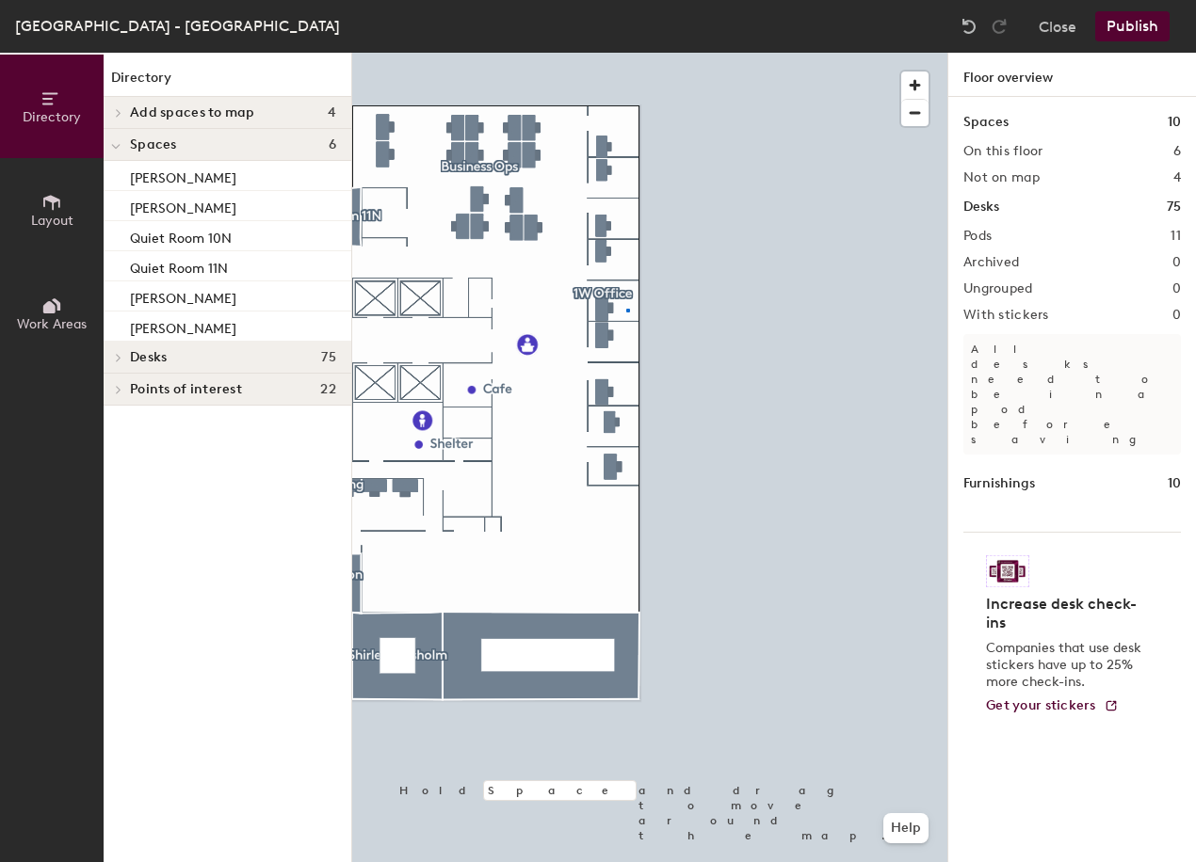
click at [626, 53] on div at bounding box center [649, 53] width 595 height 0
click at [1154, 26] on button "Publish" at bounding box center [1132, 26] width 74 height 30
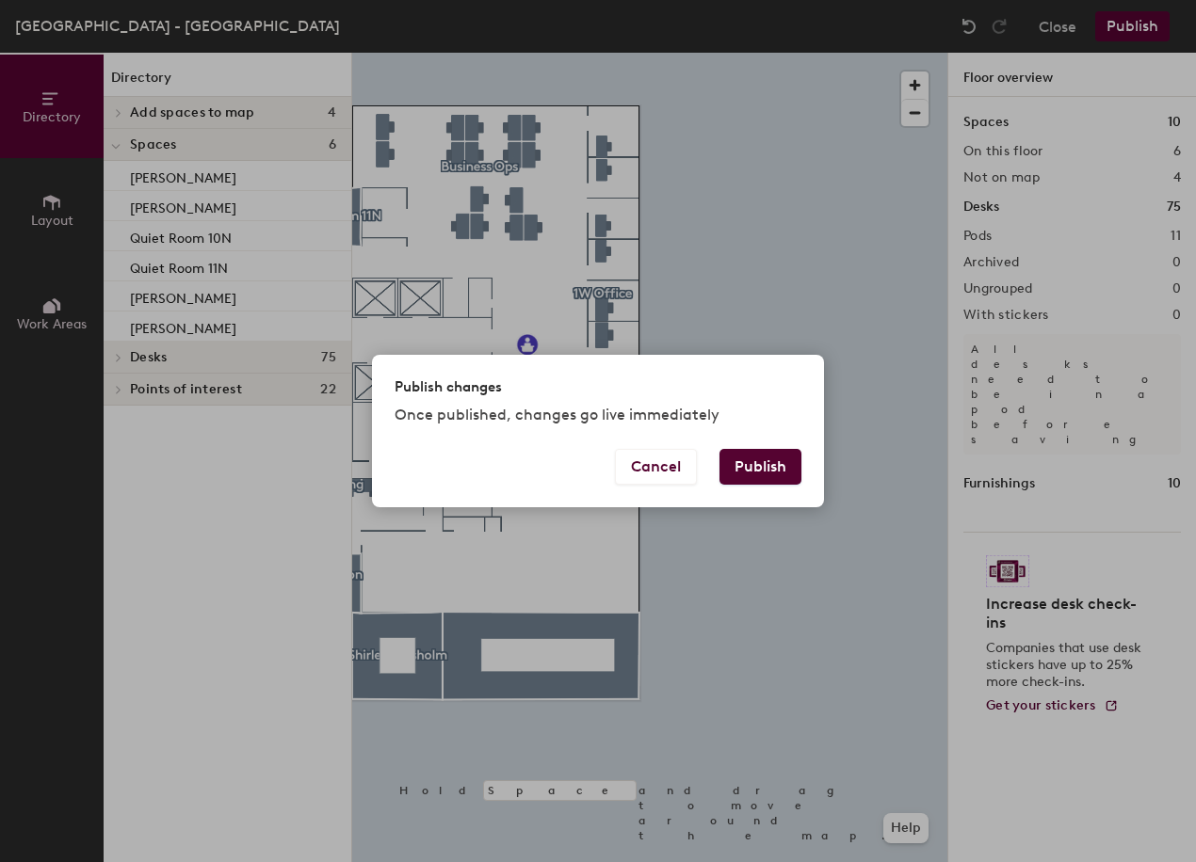
click at [738, 461] on button "Publish" at bounding box center [760, 467] width 82 height 36
